Goal: Task Accomplishment & Management: Manage account settings

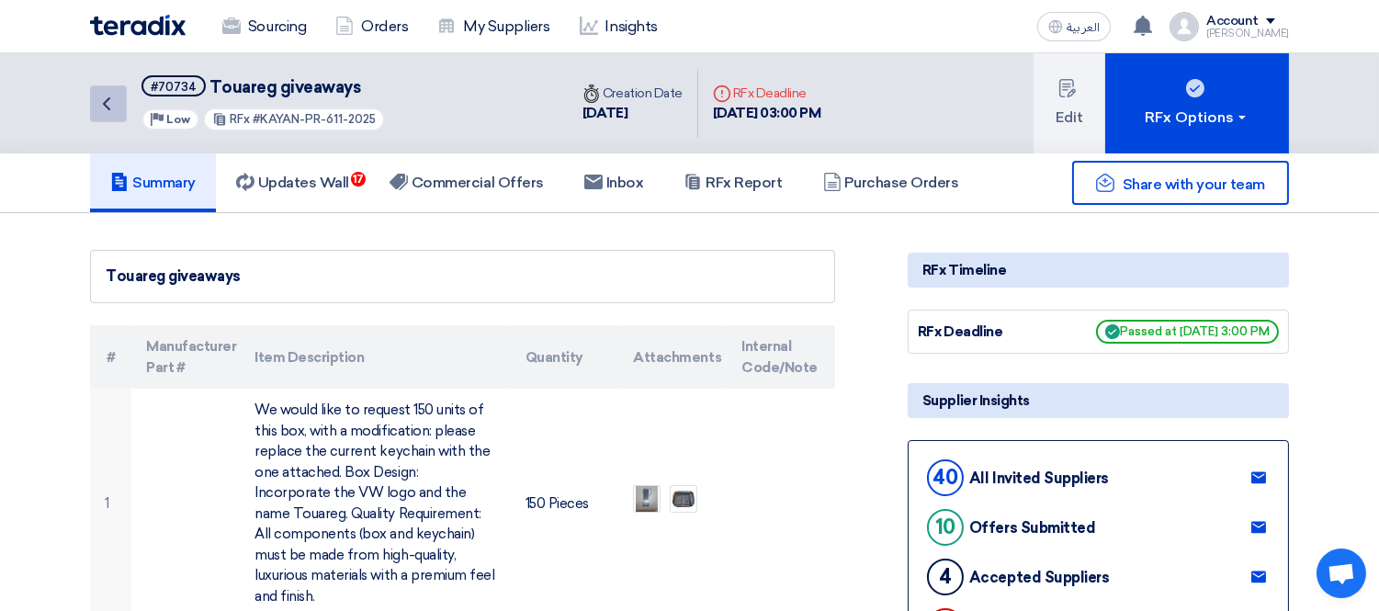
click at [99, 101] on icon "Back" at bounding box center [107, 104] width 22 height 22
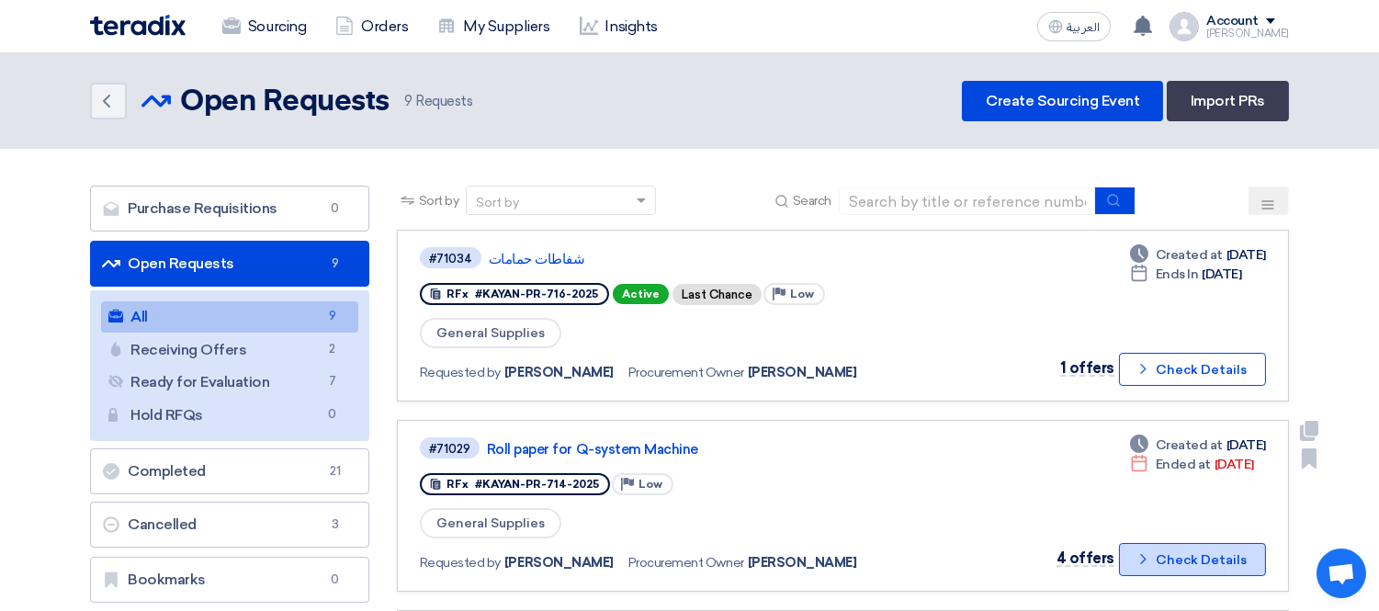
click at [1191, 543] on button "Check details Check Details" at bounding box center [1192, 559] width 147 height 33
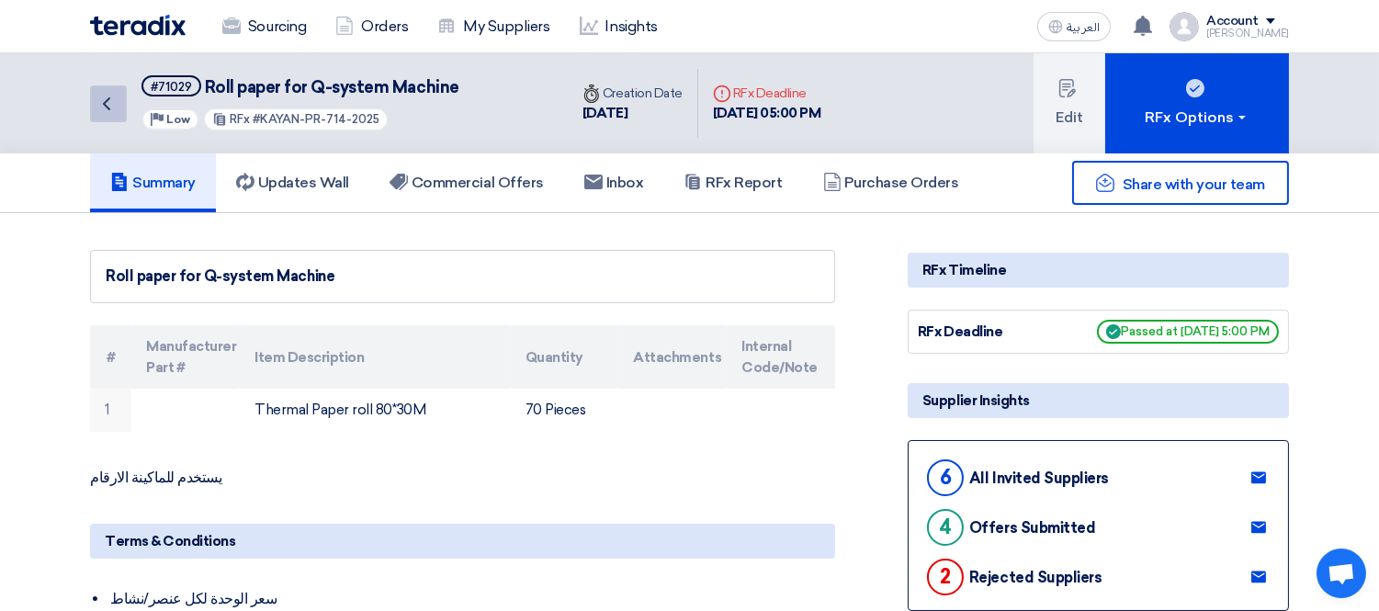
click at [105, 111] on icon "Back" at bounding box center [107, 104] width 22 height 22
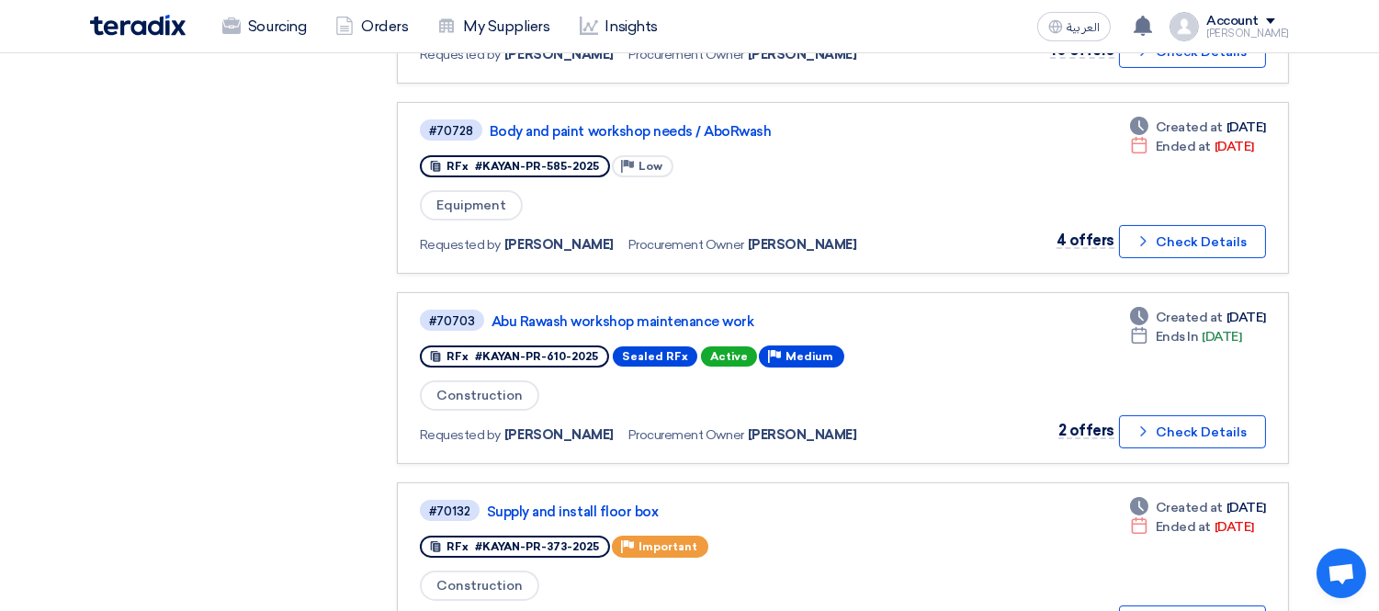
scroll to position [893, 0]
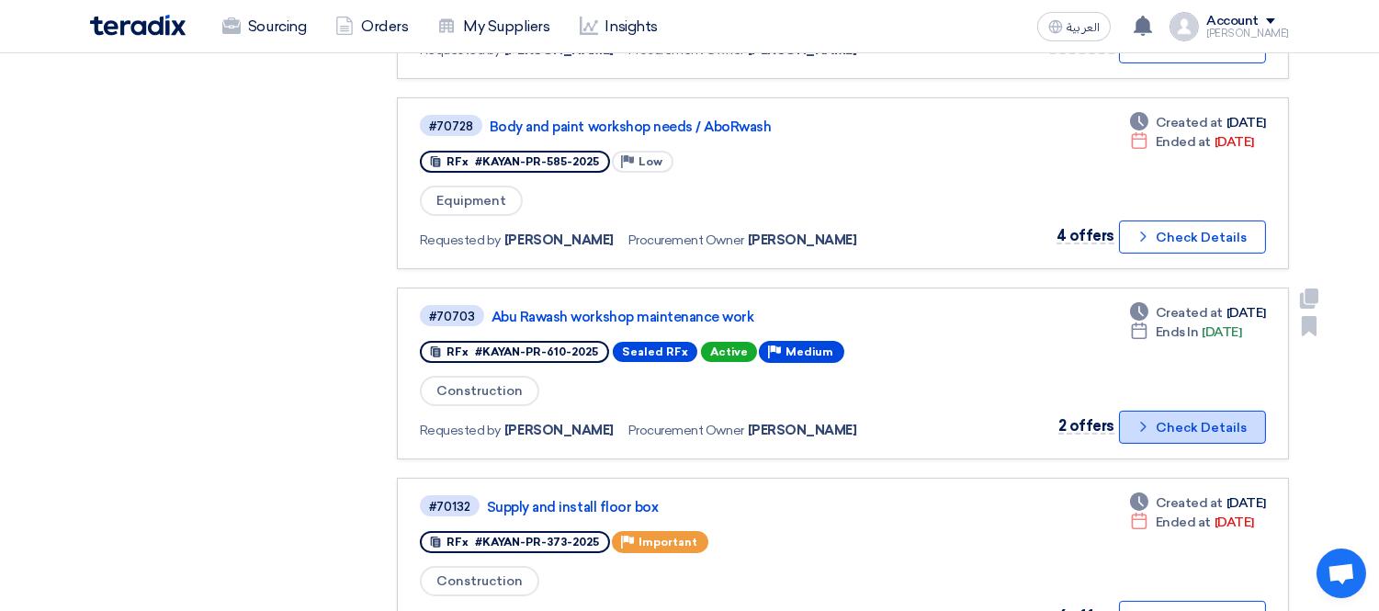
click at [1167, 411] on button "Check details Check Details" at bounding box center [1192, 427] width 147 height 33
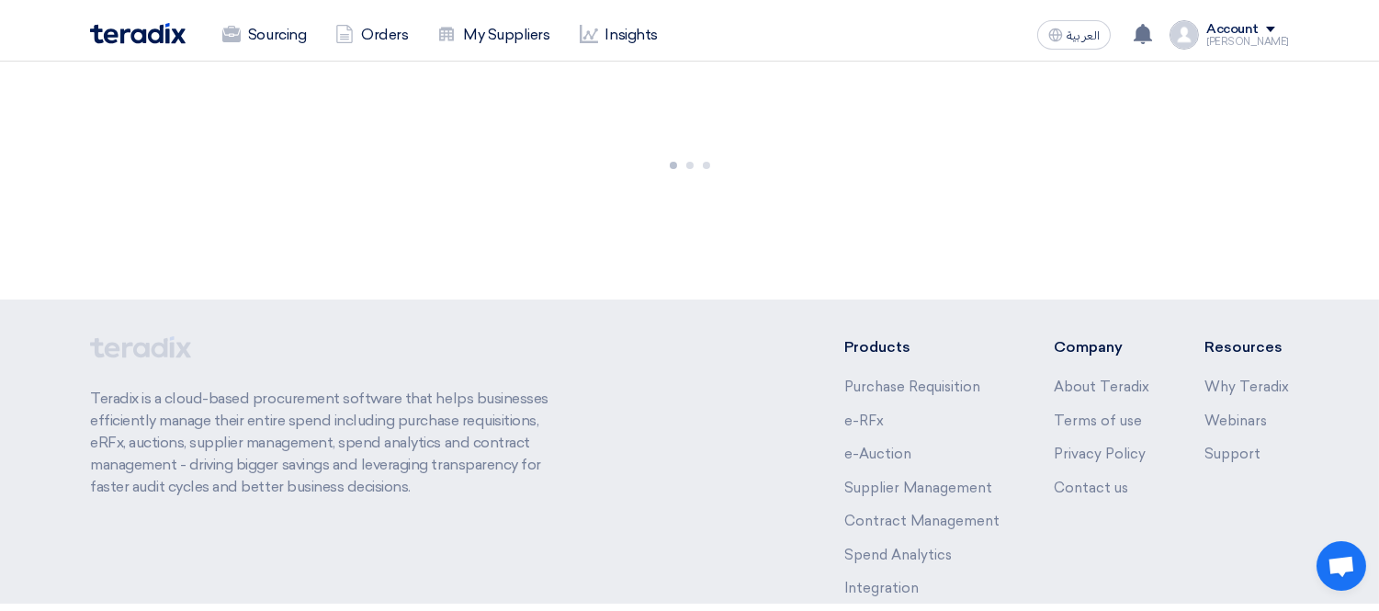
scroll to position [0, 0]
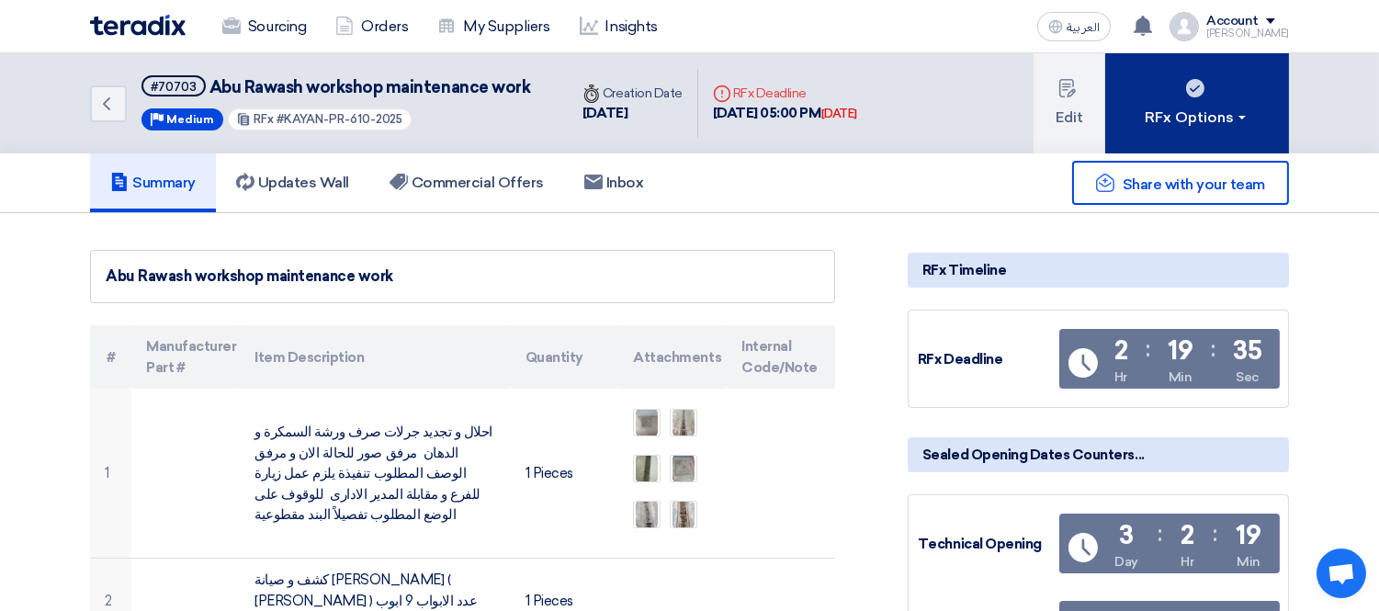
click at [1195, 107] on div "RFx Options" at bounding box center [1197, 118] width 104 height 22
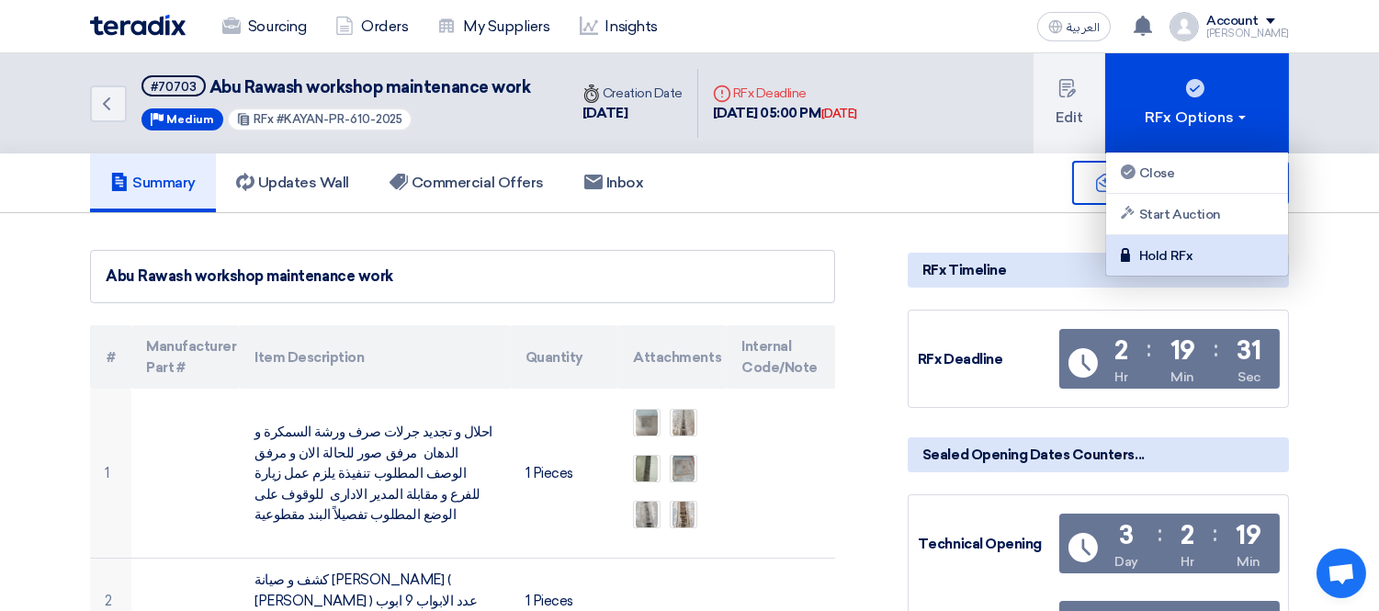
click at [1220, 250] on div "Hold RFx" at bounding box center [1197, 255] width 160 height 22
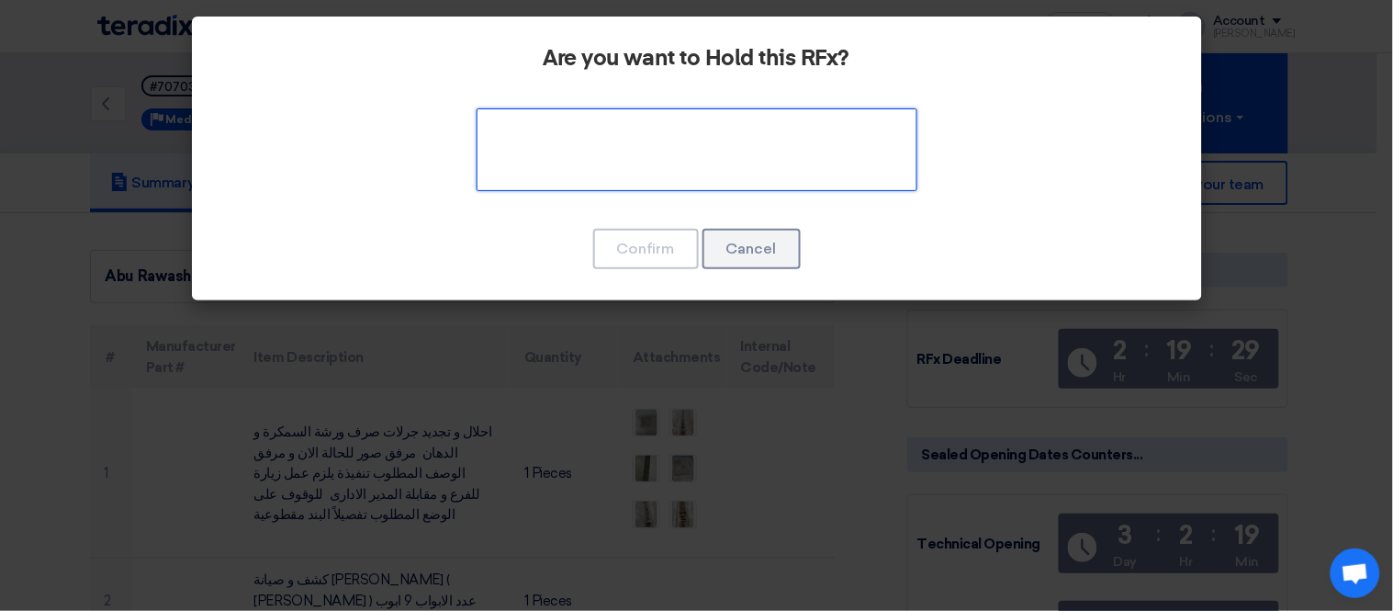
click at [635, 154] on textarea at bounding box center [697, 149] width 441 height 83
type textarea "0"
type textarea "لم نصل بعد"
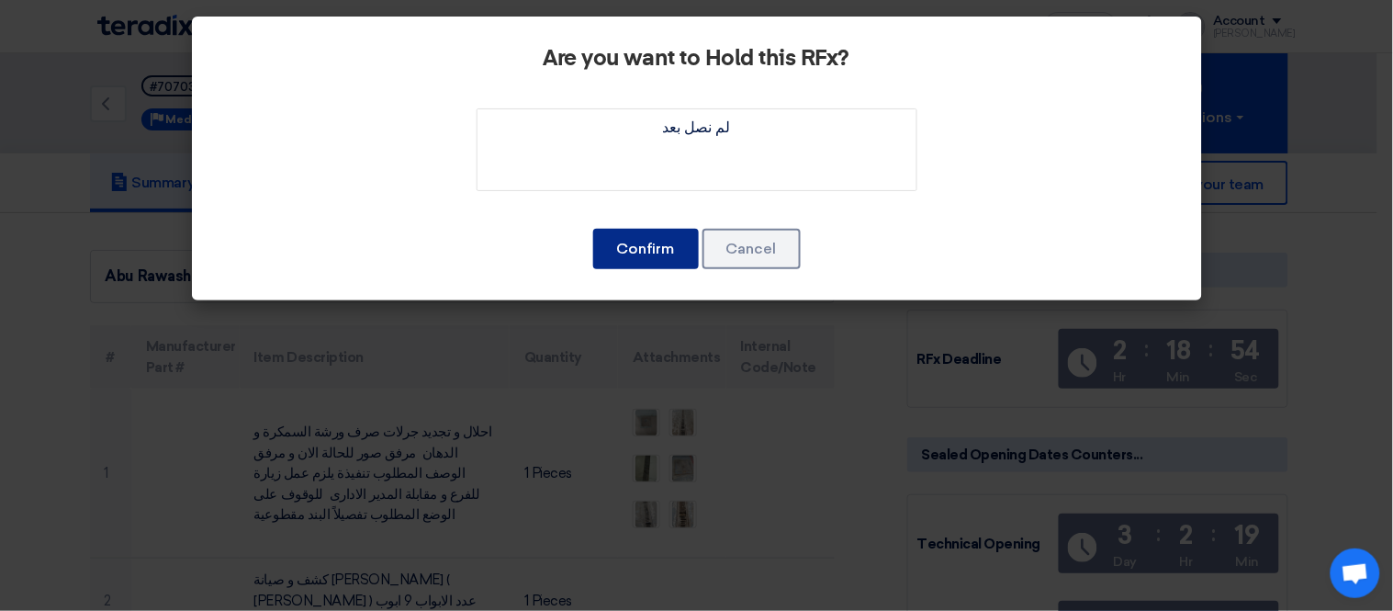
click at [646, 244] on button "Confirm" at bounding box center [646, 249] width 106 height 40
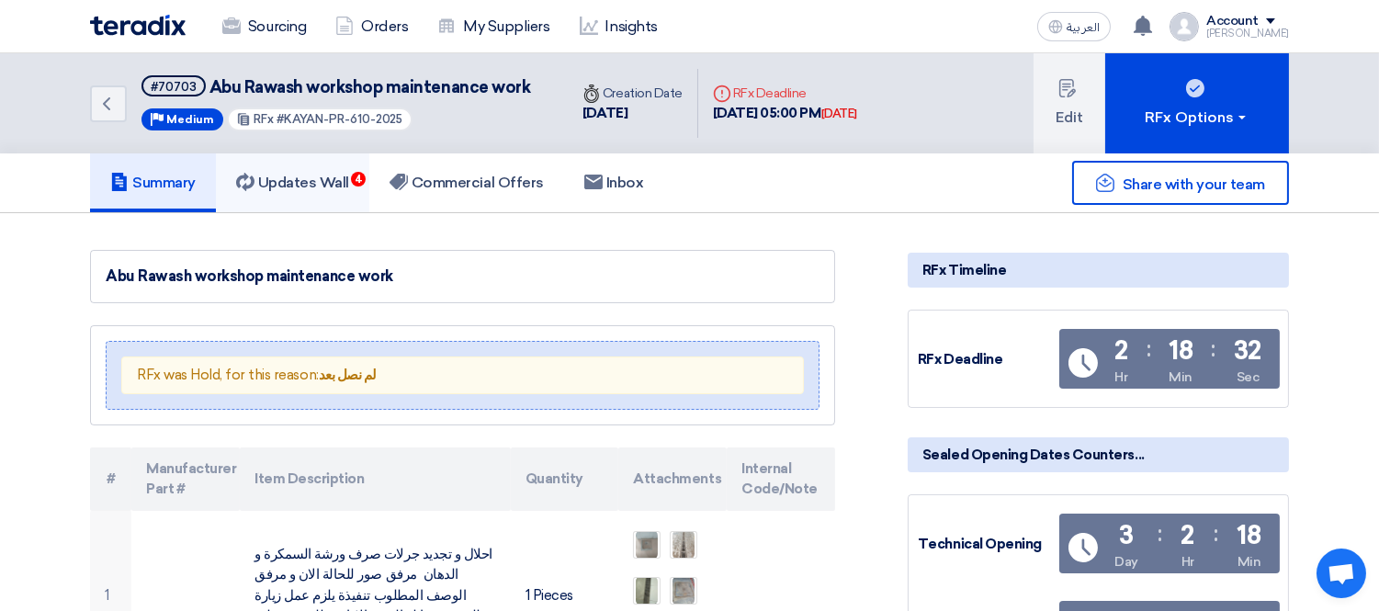
click at [296, 180] on h5 "Updates Wall 4" at bounding box center [292, 183] width 113 height 18
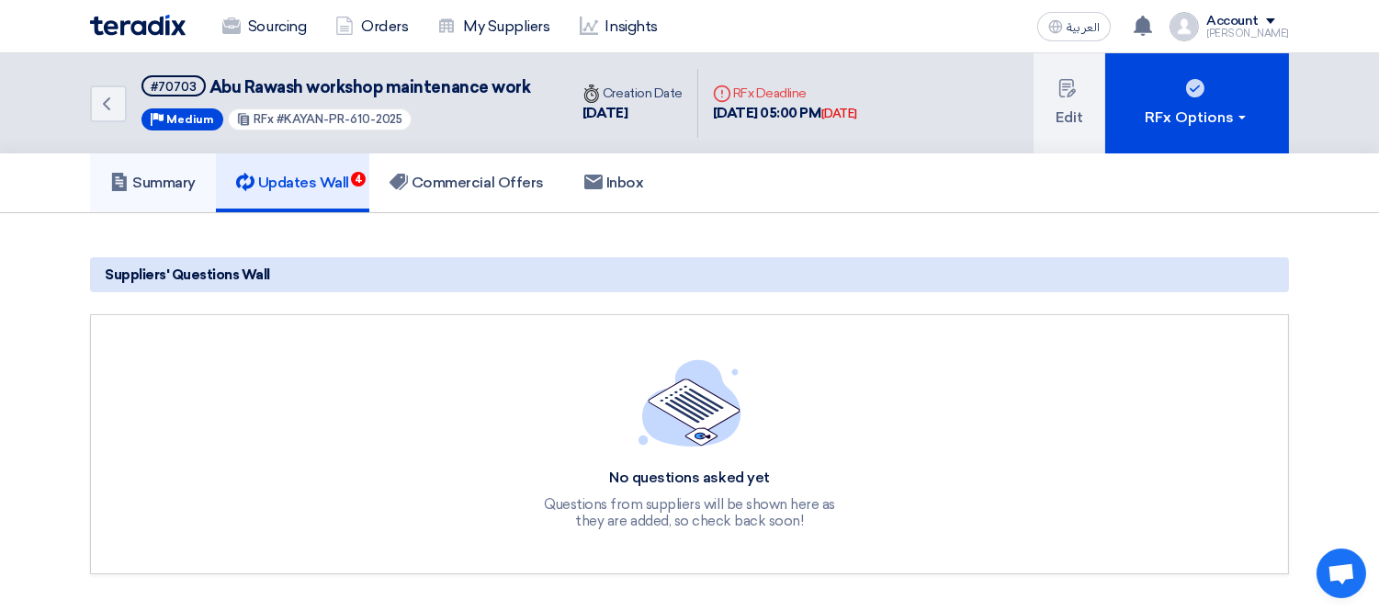
click at [160, 164] on link "Summary" at bounding box center [153, 182] width 126 height 59
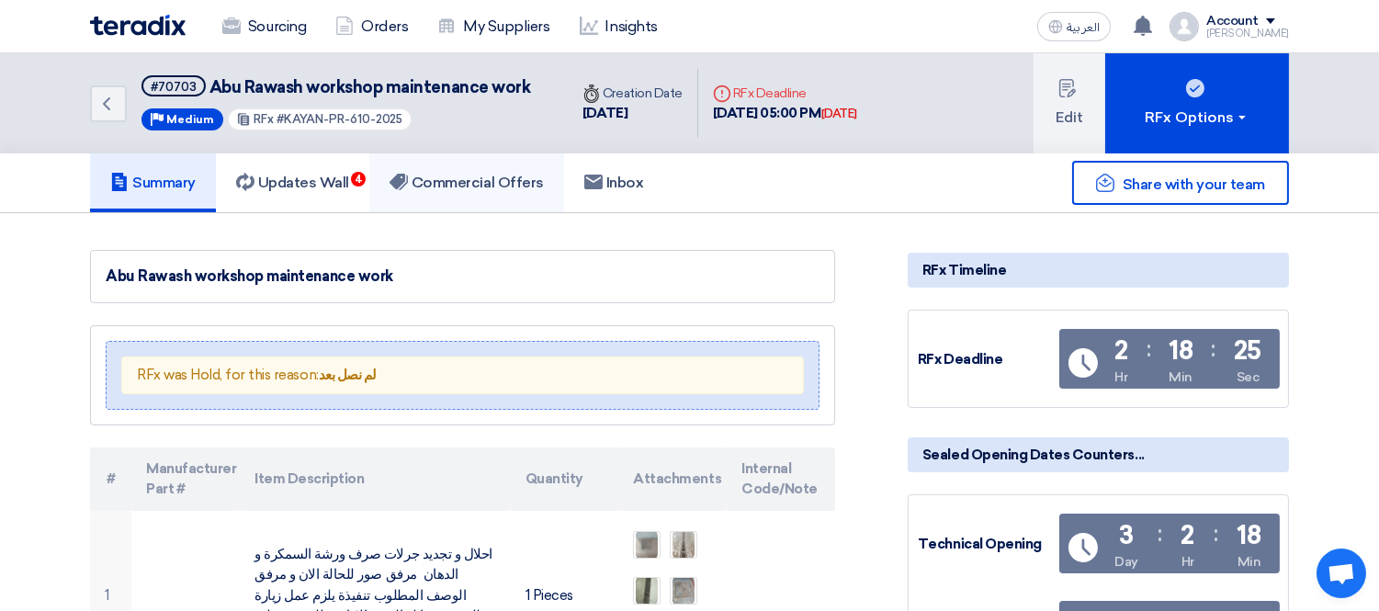
click at [448, 179] on h5 "Commercial Offers" at bounding box center [466, 183] width 154 height 18
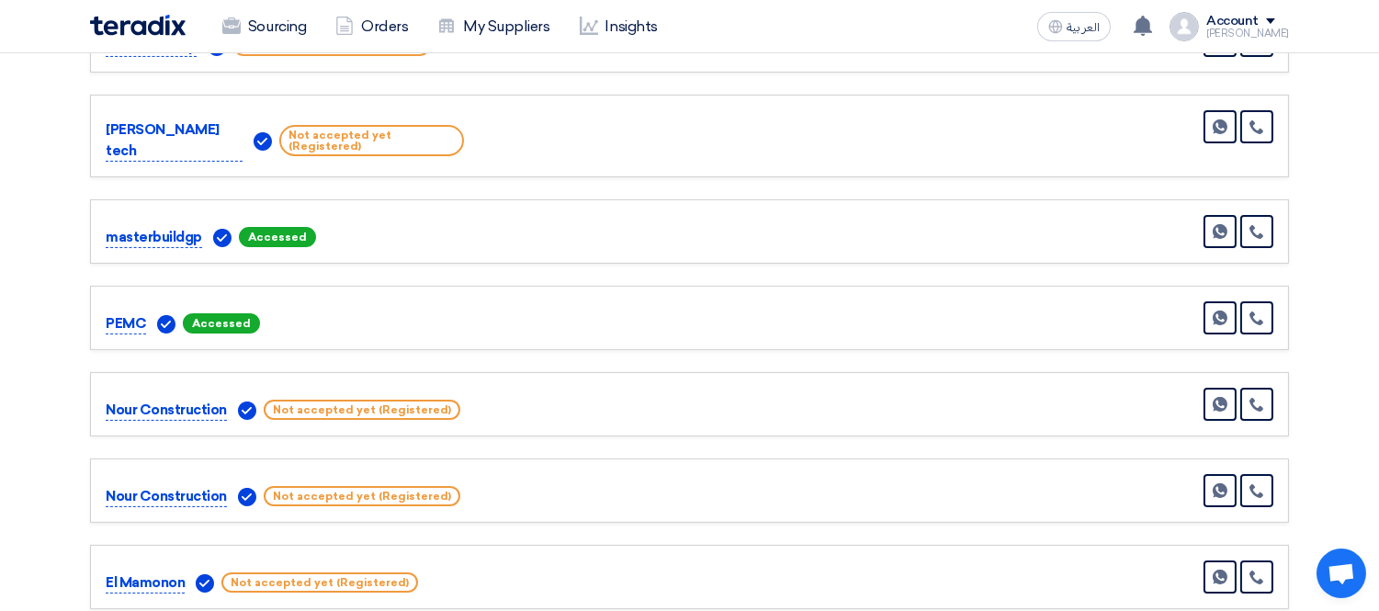
scroll to position [874, 0]
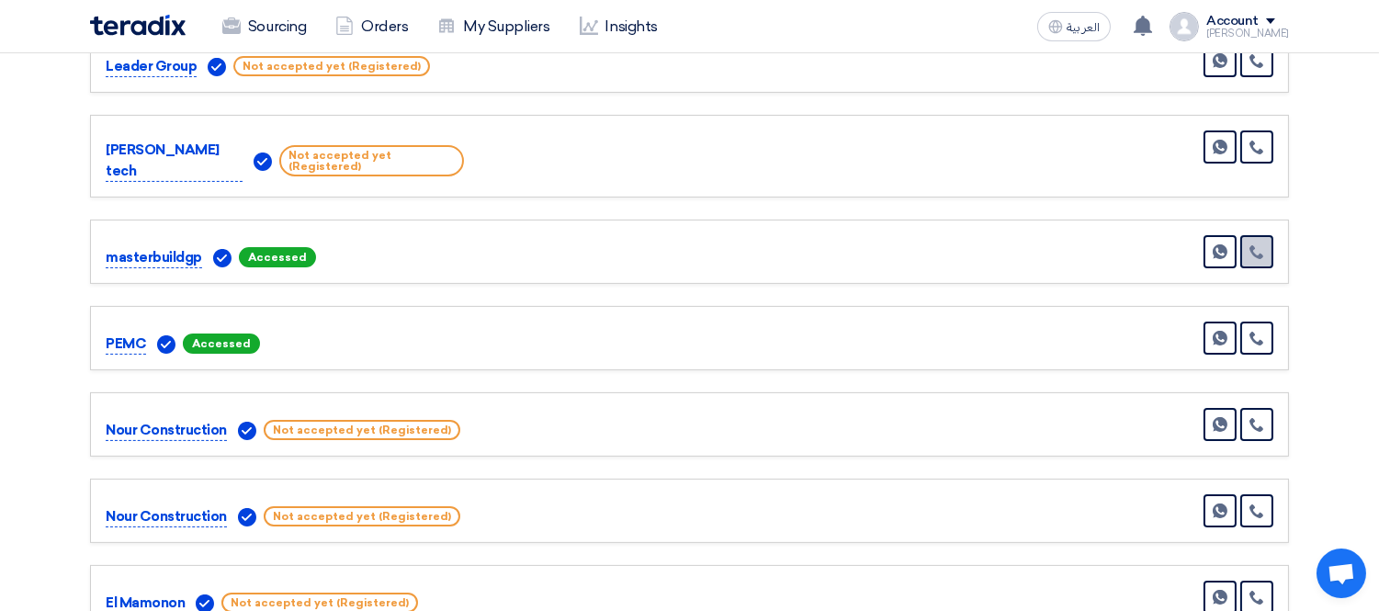
click at [1264, 242] on link at bounding box center [1256, 251] width 33 height 33
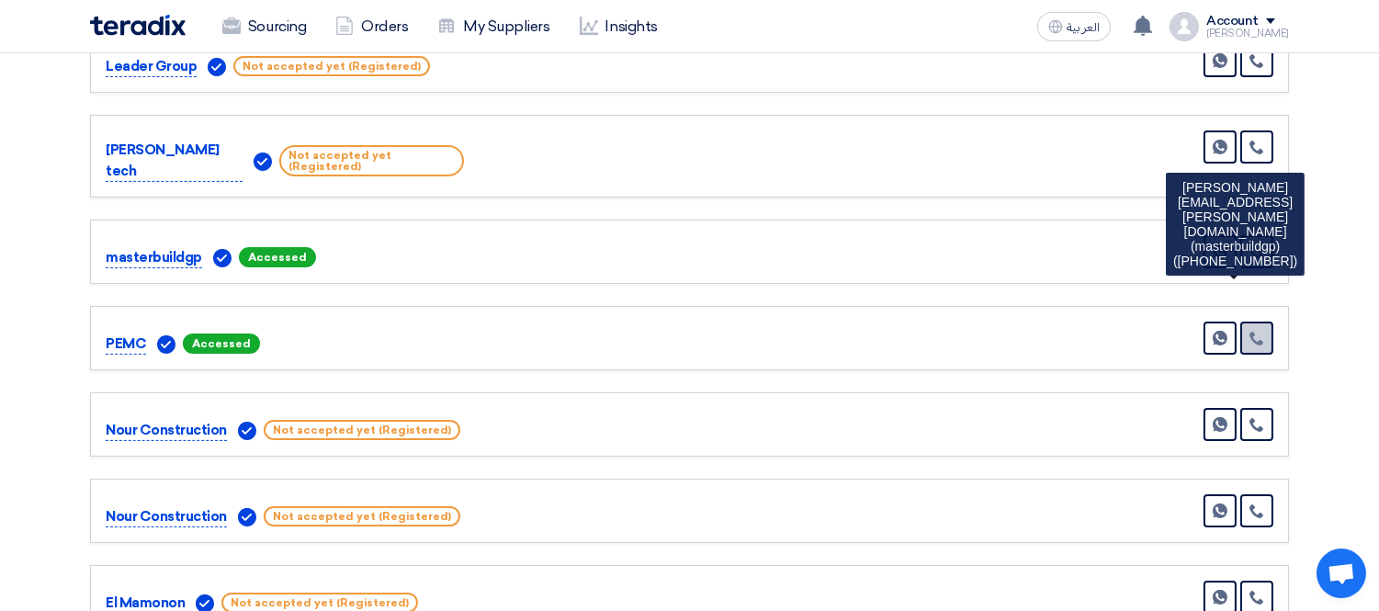
click at [1268, 321] on link at bounding box center [1256, 337] width 33 height 33
